Goal: Transaction & Acquisition: Purchase product/service

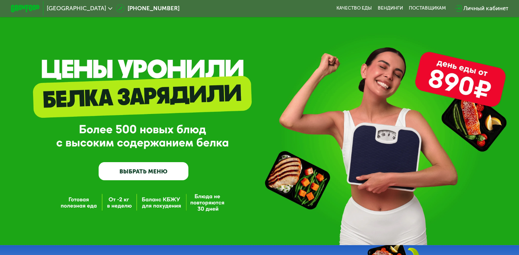
click at [145, 178] on link "ВЫБРАТЬ МЕНЮ" at bounding box center [144, 171] width 90 height 18
click at [145, 173] on link "ВЫБРАТЬ МЕНЮ" at bounding box center [144, 171] width 90 height 18
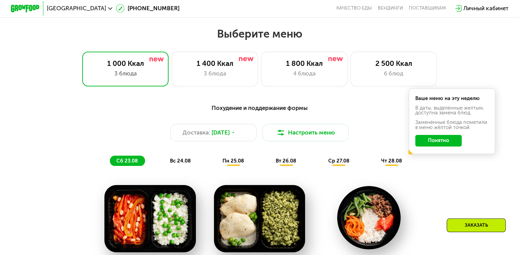
scroll to position [294, 0]
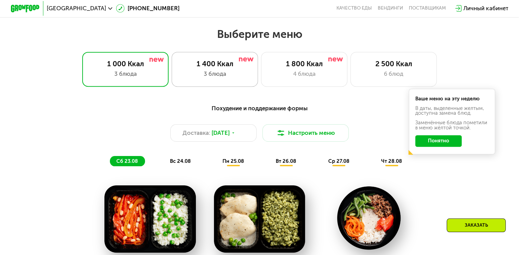
click at [227, 74] on div "3 блюда" at bounding box center [214, 74] width 71 height 9
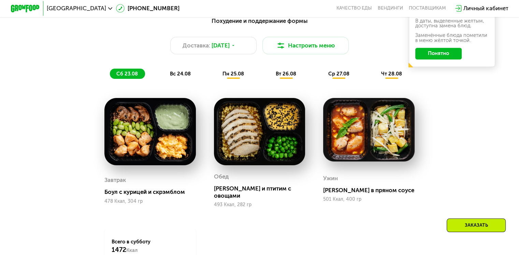
scroll to position [381, 0]
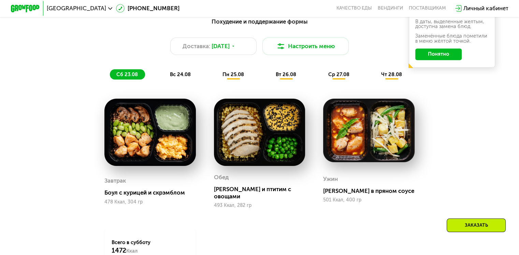
click at [177, 77] on span "вс 24.08" at bounding box center [180, 74] width 21 height 6
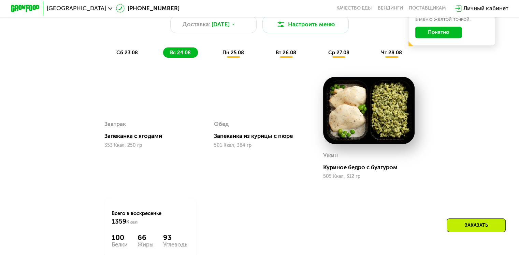
scroll to position [401, 0]
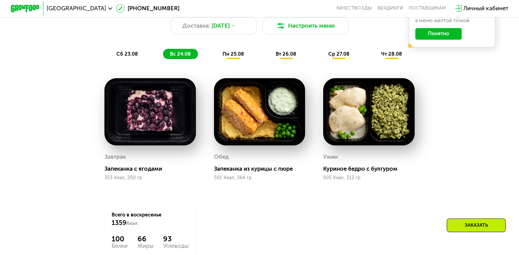
click at [269, 59] on div "пн 25.08" at bounding box center [286, 54] width 34 height 10
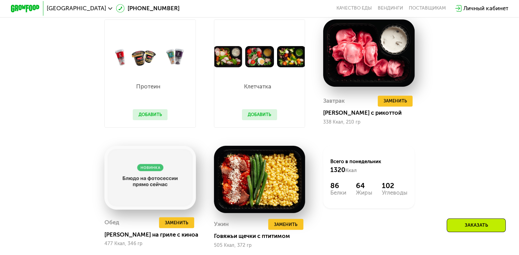
scroll to position [455, 0]
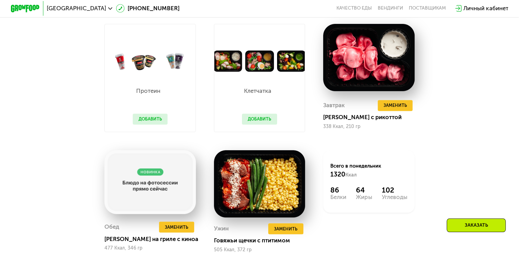
click at [267, 125] on button "Добавить" at bounding box center [259, 119] width 35 height 11
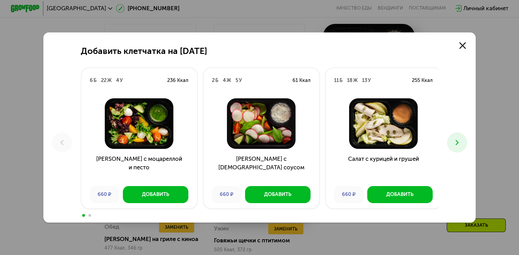
click at [461, 143] on icon at bounding box center [457, 142] width 9 height 9
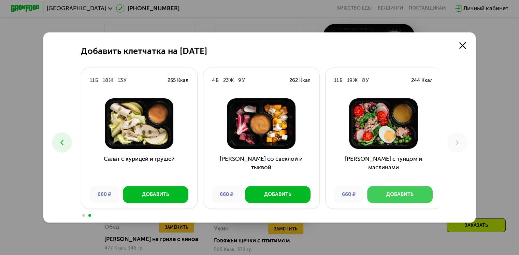
click at [400, 195] on div "Добавить" at bounding box center [399, 194] width 27 height 7
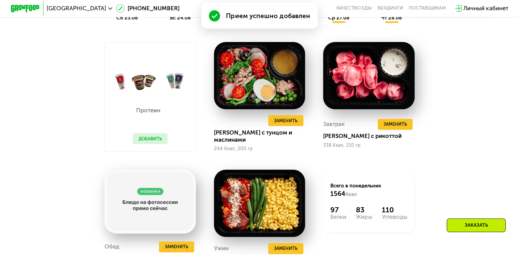
scroll to position [473, 0]
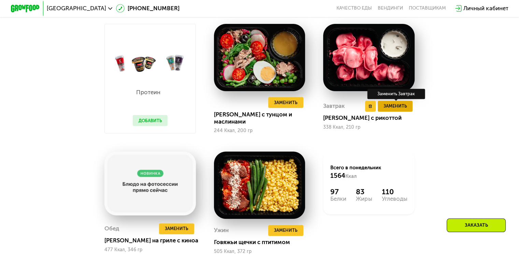
click at [401, 112] on button "Заменить" at bounding box center [395, 106] width 35 height 11
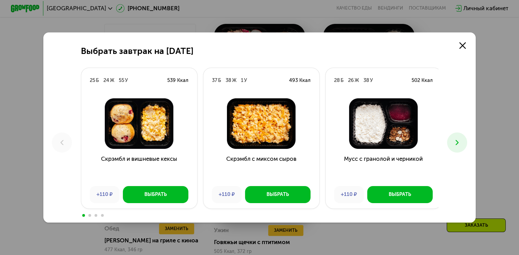
click at [457, 146] on icon at bounding box center [457, 142] width 9 height 9
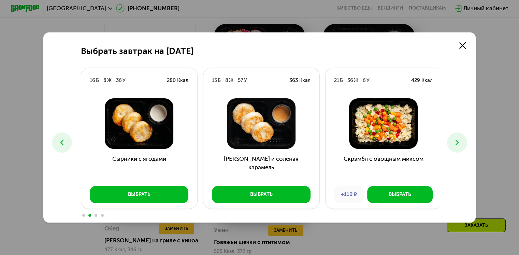
click at [457, 146] on icon at bounding box center [457, 142] width 9 height 9
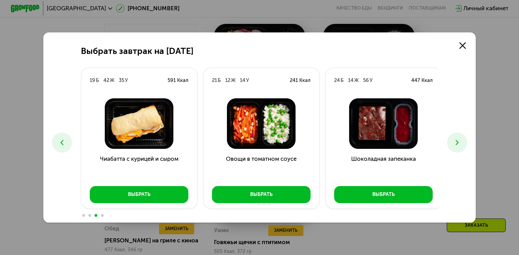
click at [457, 146] on icon at bounding box center [457, 142] width 9 height 9
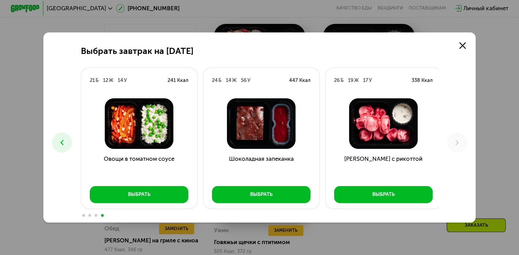
click at [60, 139] on icon at bounding box center [62, 142] width 9 height 9
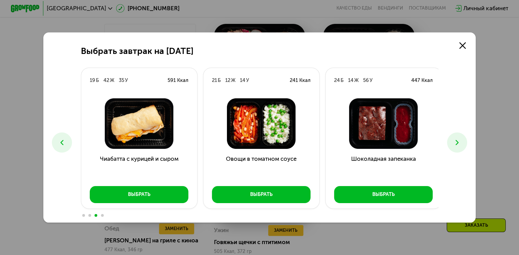
click at [60, 139] on icon at bounding box center [62, 142] width 9 height 9
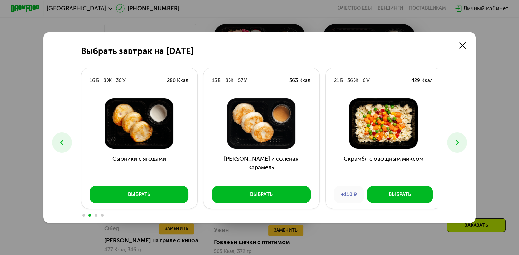
click at [60, 139] on icon at bounding box center [62, 142] width 9 height 9
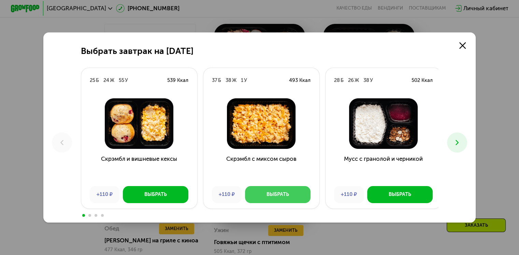
click at [287, 187] on button "Выбрать" at bounding box center [277, 194] width 65 height 17
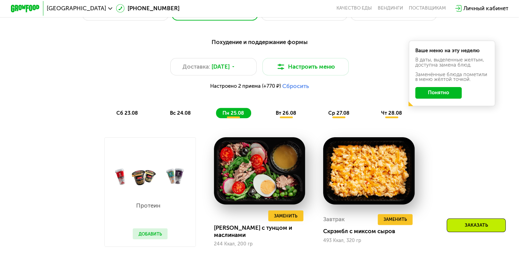
scroll to position [355, 0]
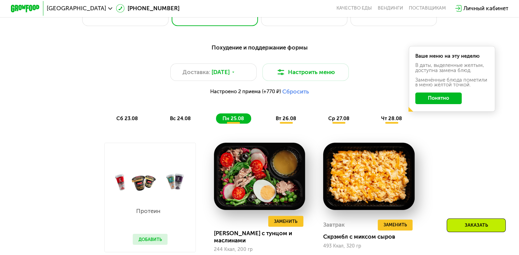
click at [321, 123] on div "вт 26.08" at bounding box center [338, 118] width 35 height 10
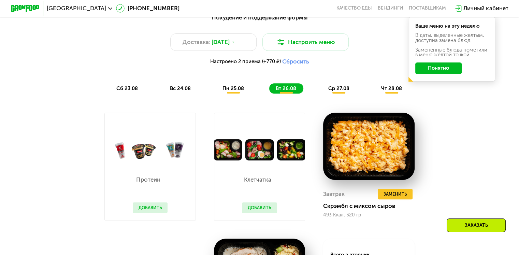
scroll to position [383, 0]
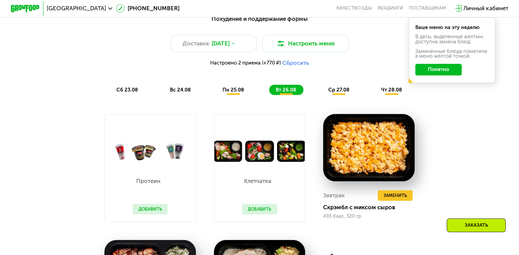
click at [269, 95] on div "пн 25.08" at bounding box center [286, 90] width 34 height 10
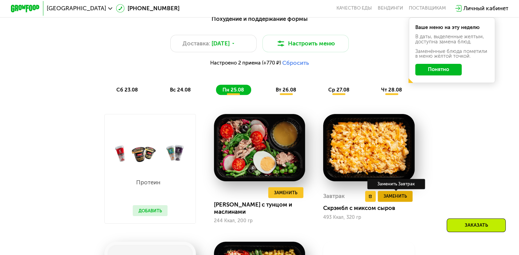
click at [392, 200] on span "Заменить" at bounding box center [395, 195] width 24 height 7
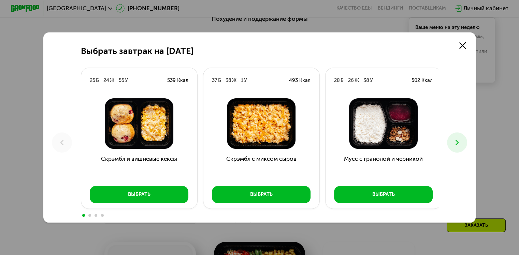
click at [461, 138] on icon at bounding box center [457, 142] width 9 height 9
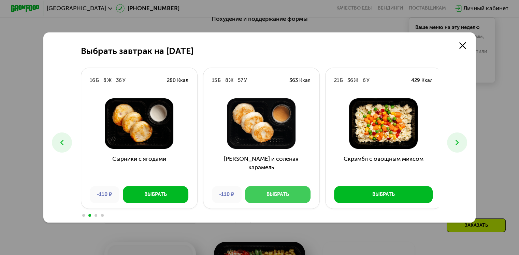
click at [272, 203] on button "Выбрать" at bounding box center [277, 194] width 65 height 17
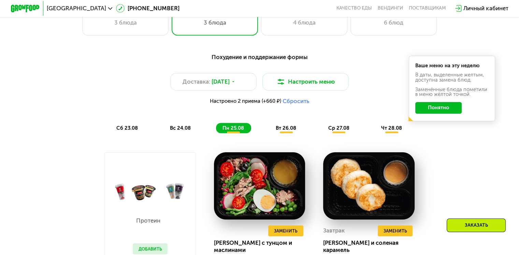
scroll to position [342, 0]
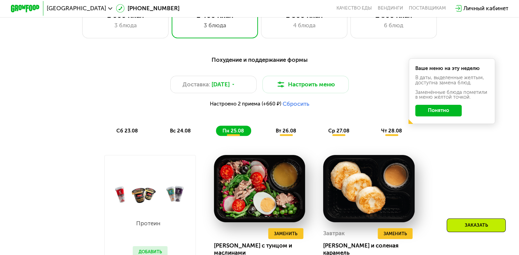
click at [288, 129] on div "Похудение и поддержание формы Доставка: [DATE] Настроить меню Настроено 2 прием…" at bounding box center [259, 95] width 427 height 80
click at [288, 134] on span "вт 26.08" at bounding box center [286, 131] width 20 height 6
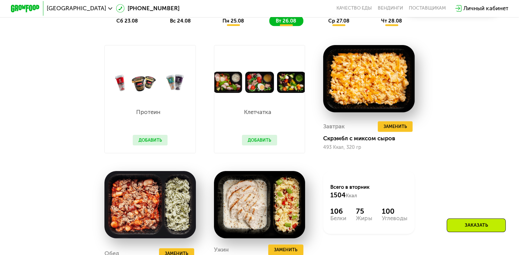
scroll to position [453, 0]
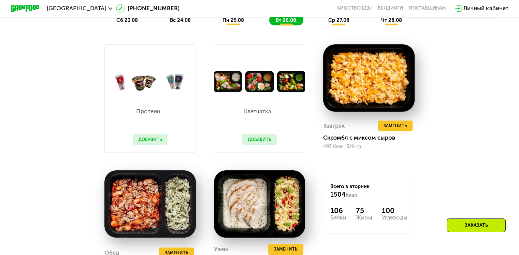
click at [375, 25] on div "ср 27.08" at bounding box center [392, 20] width 34 height 10
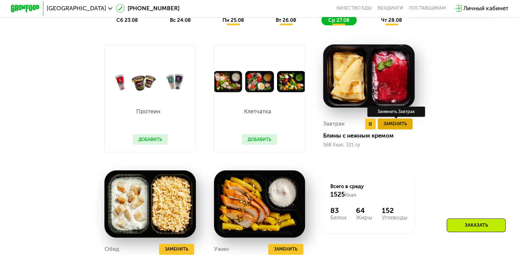
click at [394, 127] on span "Заменить" at bounding box center [395, 123] width 24 height 7
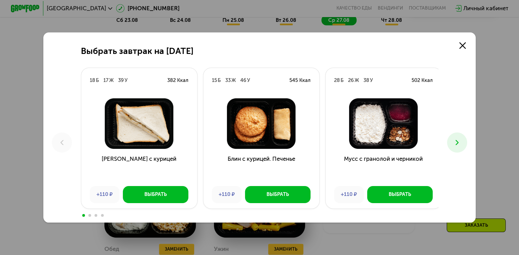
click at [456, 143] on icon at bounding box center [457, 142] width 9 height 9
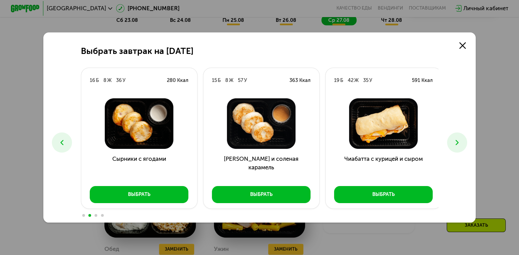
click at [456, 143] on icon at bounding box center [457, 142] width 9 height 9
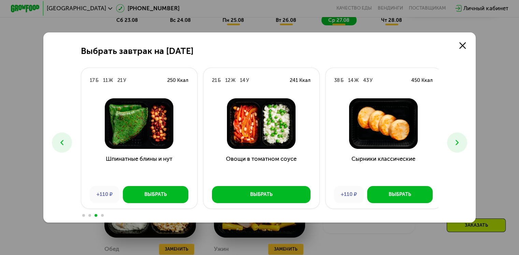
click at [456, 143] on icon at bounding box center [457, 142] width 9 height 9
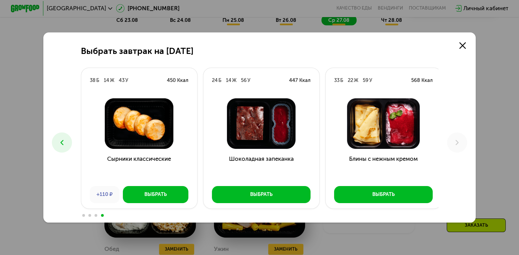
click at [58, 141] on icon at bounding box center [62, 142] width 9 height 9
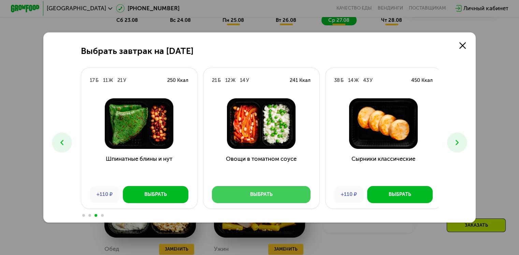
click at [240, 200] on button "Выбрать" at bounding box center [261, 194] width 99 height 17
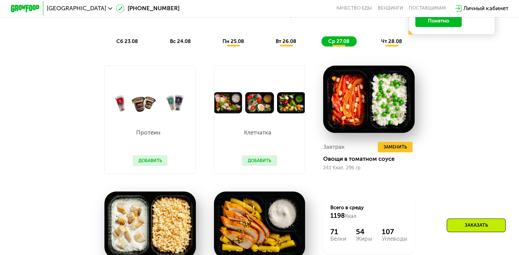
scroll to position [431, 0]
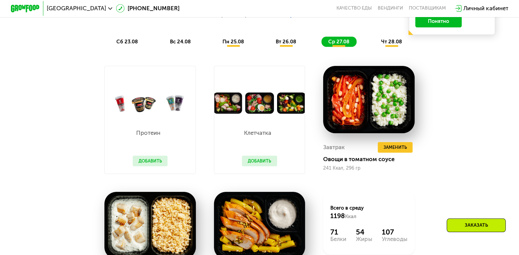
click at [397, 44] on span "чт 28.08" at bounding box center [391, 42] width 21 height 6
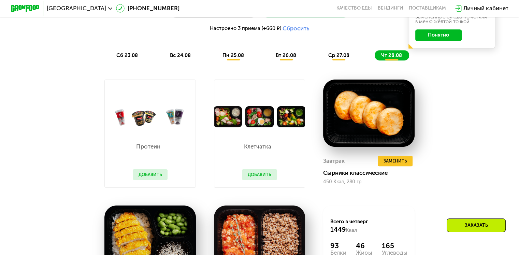
scroll to position [334, 0]
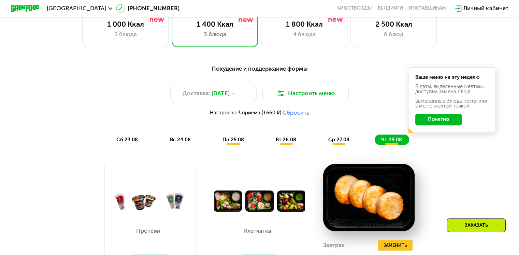
click at [437, 121] on button "Понятно" at bounding box center [438, 120] width 46 height 12
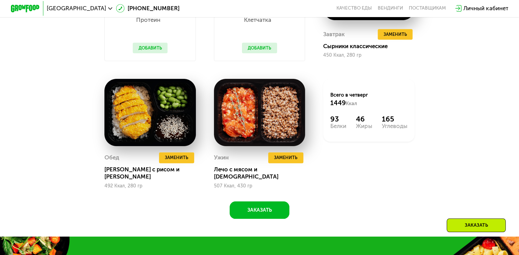
scroll to position [544, 0]
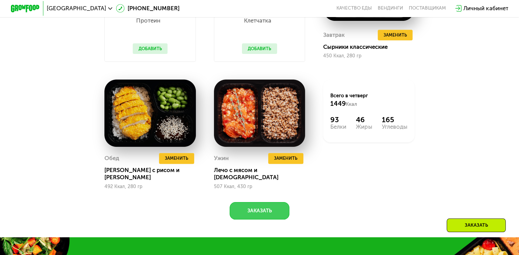
click at [269, 214] on button "Заказать" at bounding box center [260, 210] width 60 height 17
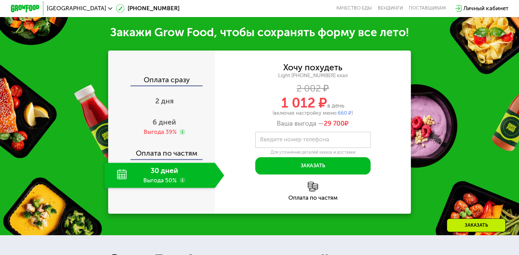
scroll to position [780, 0]
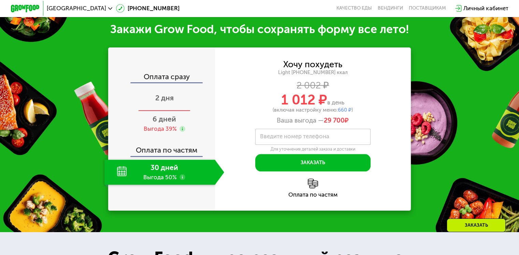
click at [165, 99] on span "2 дня" at bounding box center [164, 97] width 18 height 9
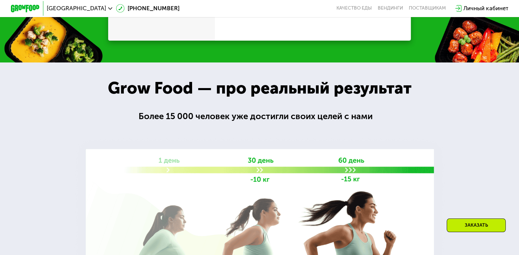
scroll to position [729, 0]
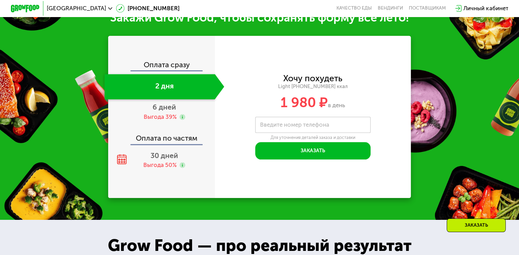
click at [180, 62] on div "Оплата сразу" at bounding box center [162, 65] width 106 height 9
click at [160, 164] on div "Выгода 50%" at bounding box center [159, 165] width 33 height 8
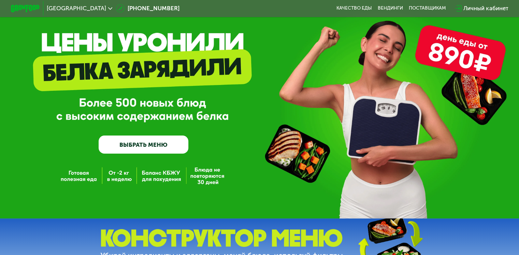
scroll to position [0, 0]
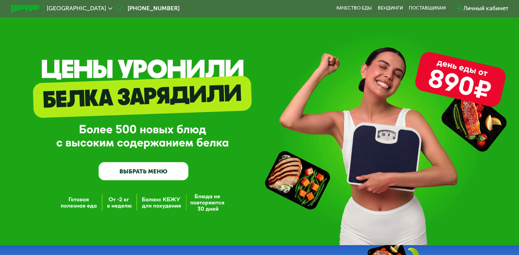
click at [84, 11] on span "[GEOGRAPHIC_DATA]" at bounding box center [76, 8] width 59 height 6
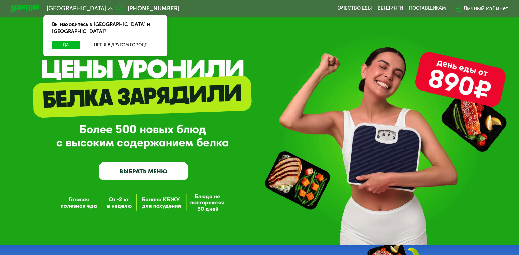
click at [84, 11] on span "[GEOGRAPHIC_DATA]" at bounding box center [76, 8] width 59 height 6
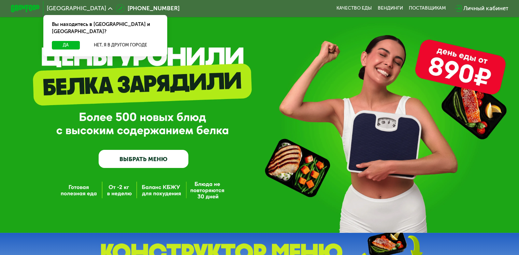
scroll to position [12, 0]
